Goal: Task Accomplishment & Management: Manage account settings

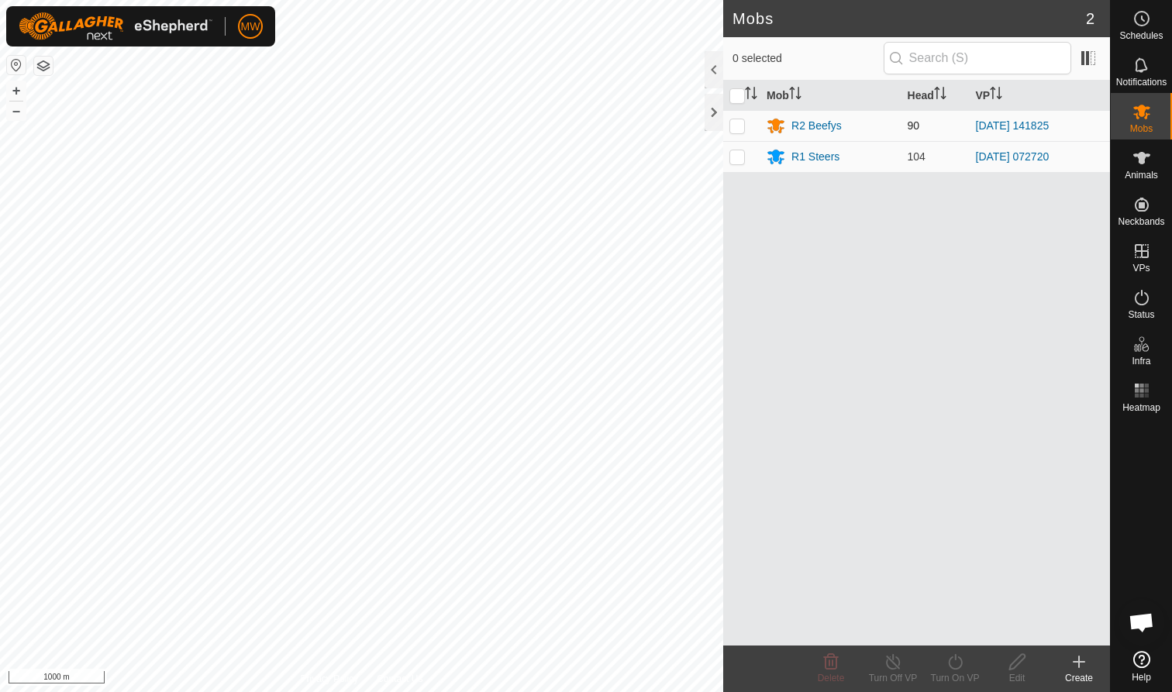
click at [619, 130] on p-checkbox at bounding box center [737, 125] width 16 height 12
checkbox input "true"
click at [619, 424] on icon at bounding box center [955, 662] width 14 height 16
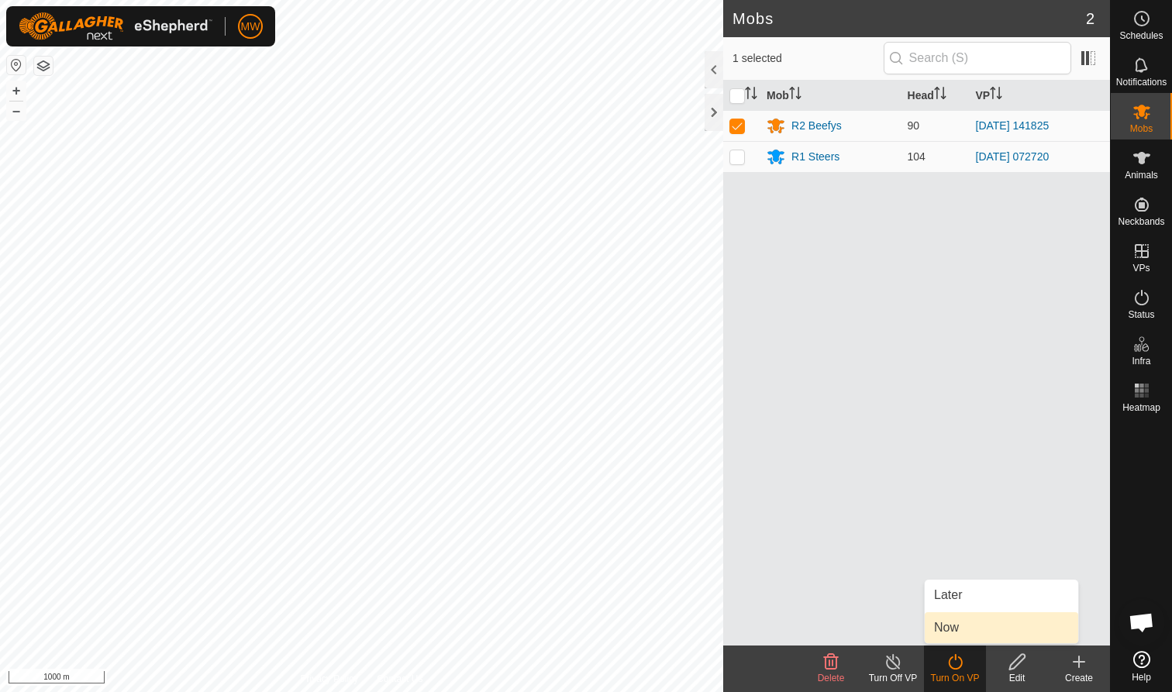
click at [619, 424] on link "Now" at bounding box center [1001, 627] width 153 height 31
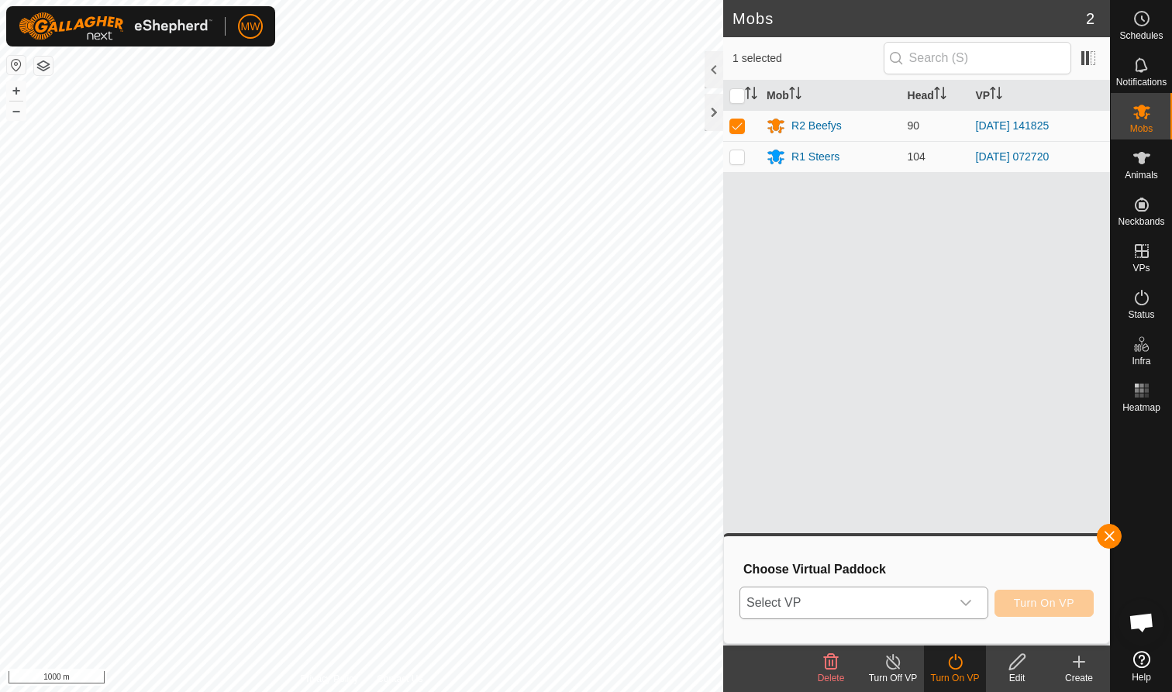
click at [619, 424] on icon "dropdown trigger" at bounding box center [966, 603] width 12 height 12
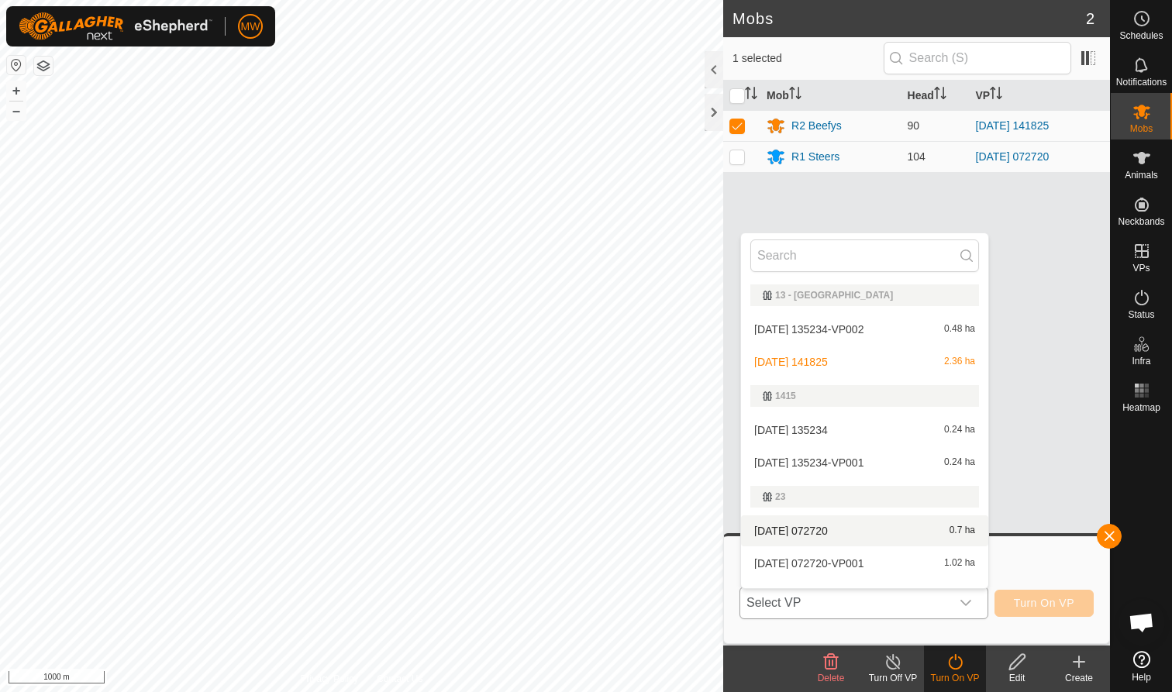
scroll to position [23, 0]
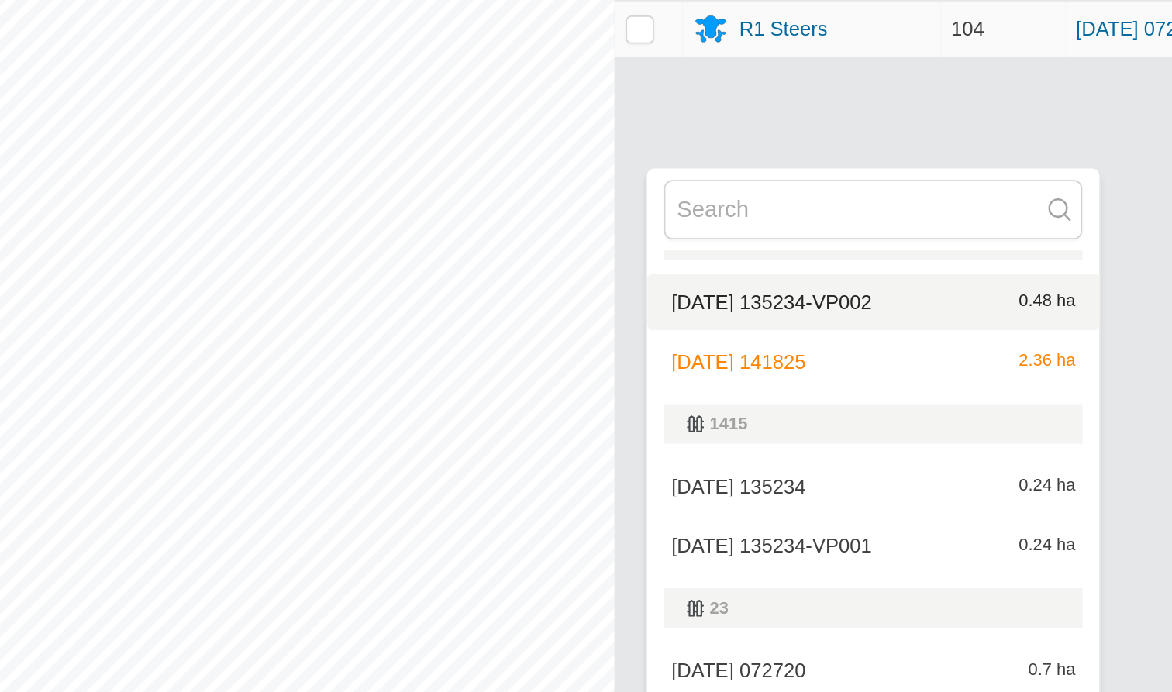
click at [366, 164] on body "MW Schedules Notifications Mobs Animals Neckbands VPs Status Infra Heatmap Help…" at bounding box center [586, 346] width 1172 height 692
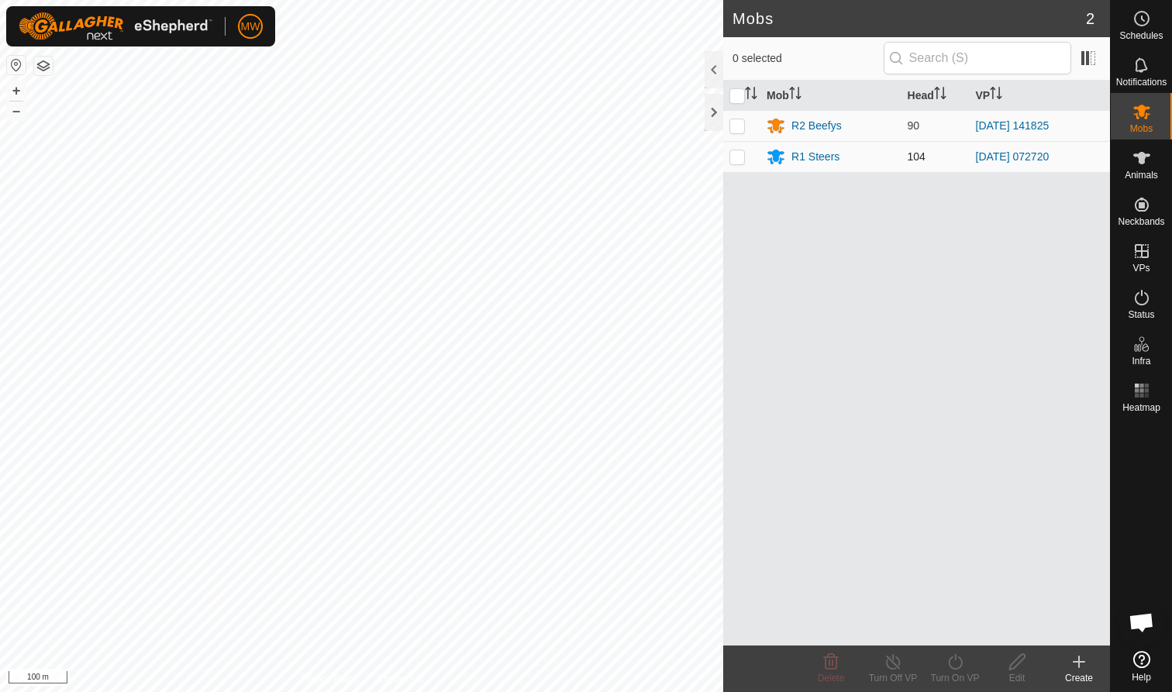
click at [735, 156] on p-checkbox at bounding box center [737, 156] width 16 height 12
checkbox input "true"
click at [890, 661] on icon at bounding box center [893, 662] width 19 height 19
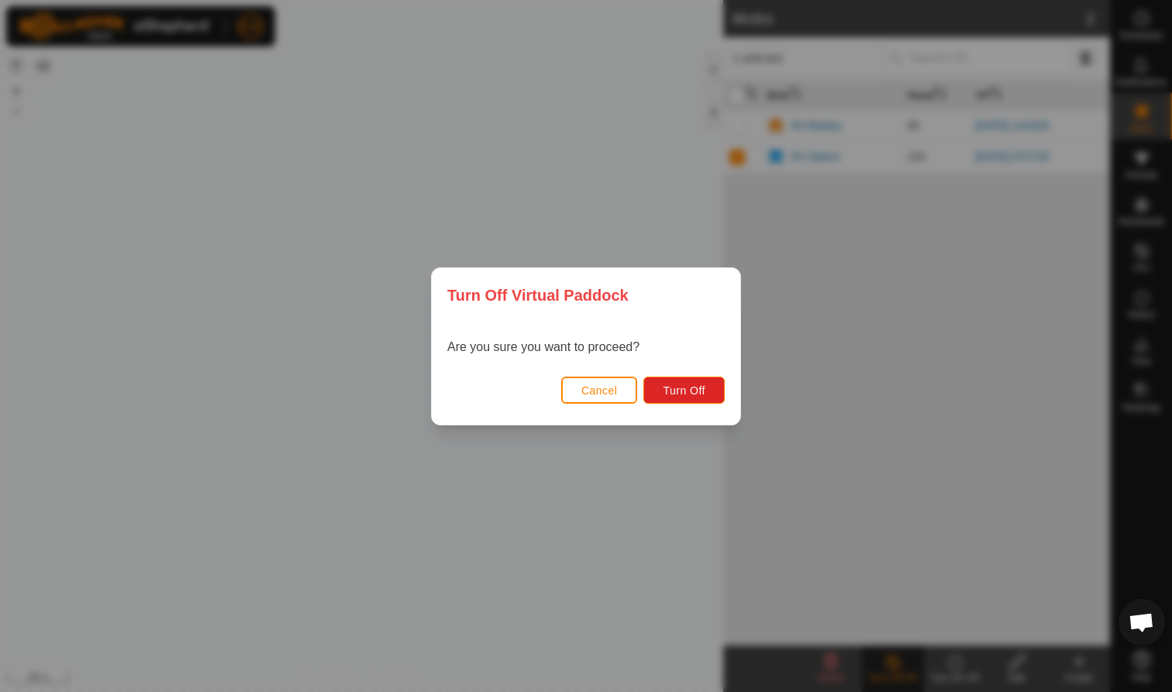
click at [608, 389] on span "Cancel" at bounding box center [599, 390] width 36 height 12
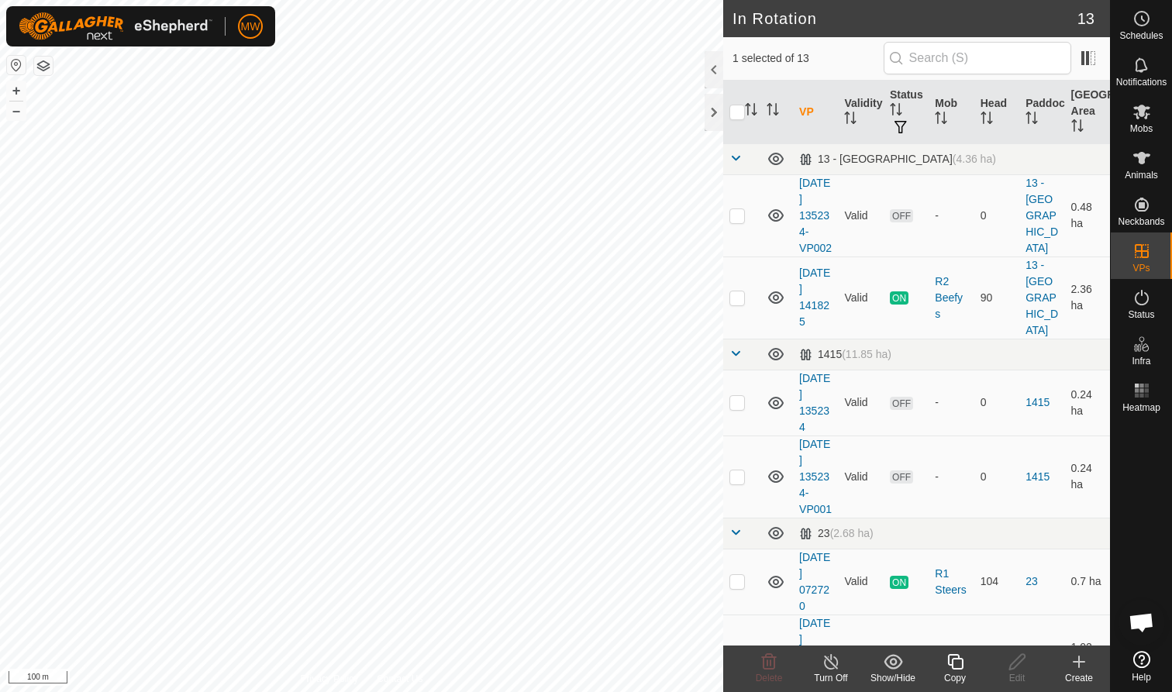
checkbox input "true"
checkbox input "false"
checkbox input "true"
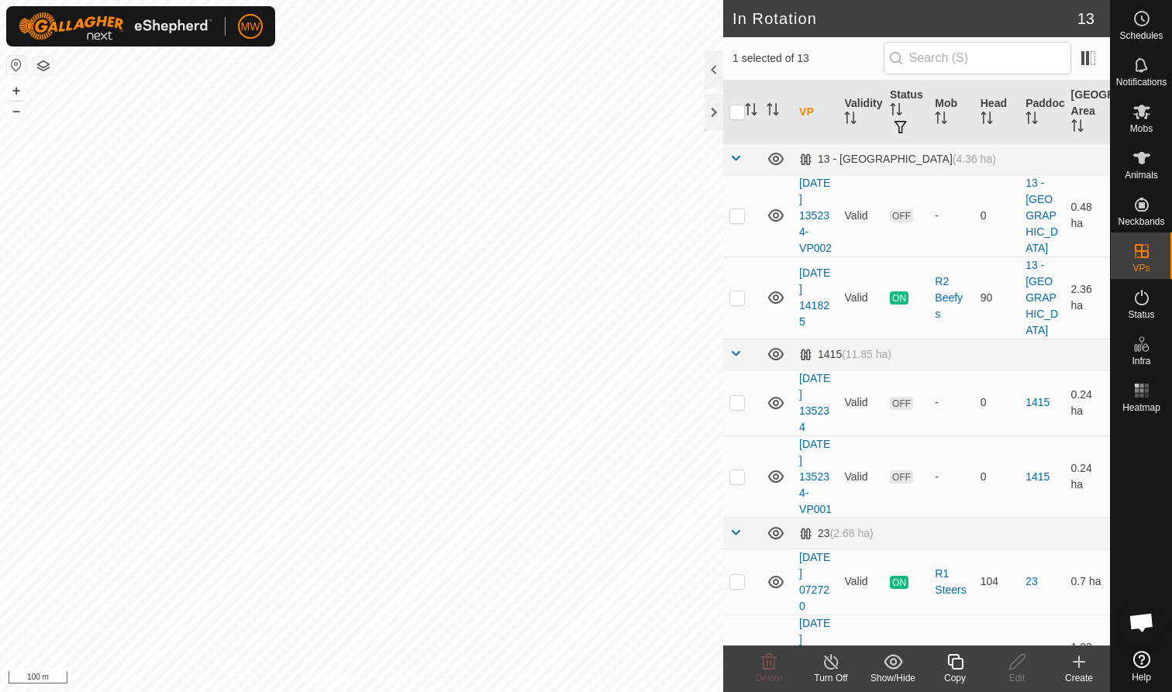
checkbox input "false"
checkbox input "true"
checkbox input "false"
click at [831, 663] on line at bounding box center [831, 662] width 12 height 12
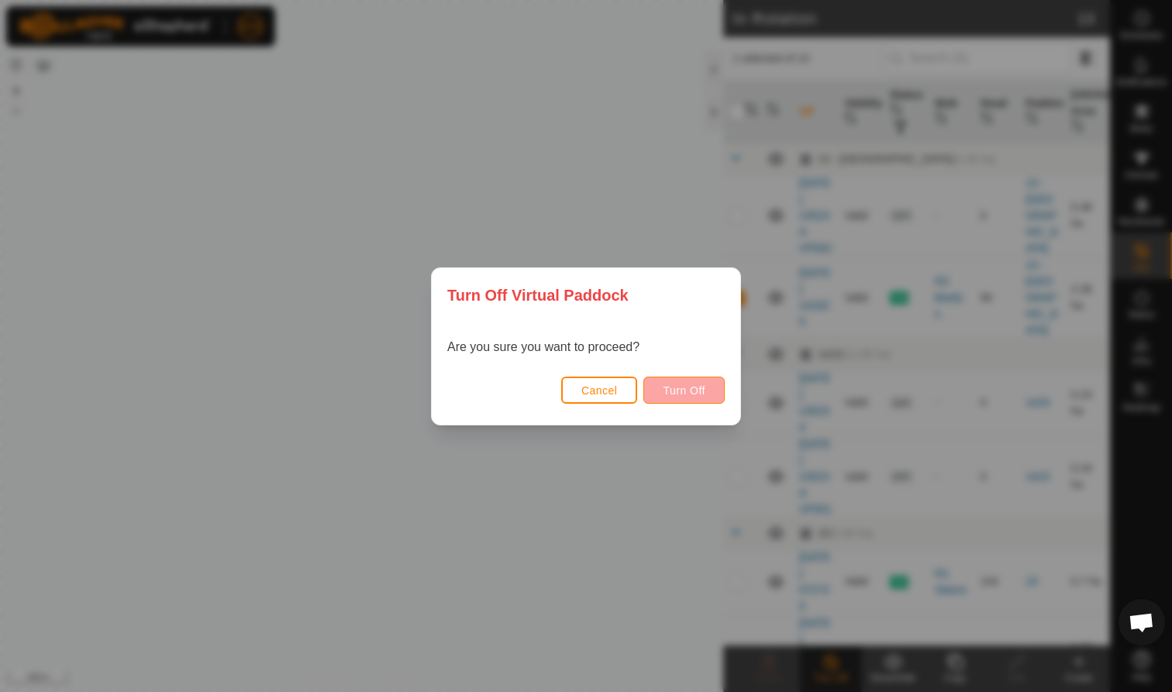
click at [695, 388] on span "Turn Off" at bounding box center [684, 390] width 43 height 12
